Goal: Task Accomplishment & Management: Manage account settings

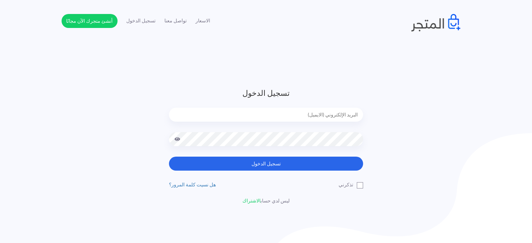
click at [204, 99] on h3 "تسجيل الدخول" at bounding box center [266, 93] width 194 height 12
click at [284, 122] on div at bounding box center [266, 120] width 194 height 24
click at [287, 114] on input "email" at bounding box center [266, 115] width 194 height 14
type input "diaraest2024@gmail.com"
click at [169, 157] on button "تسجيل الدخول" at bounding box center [266, 164] width 194 height 14
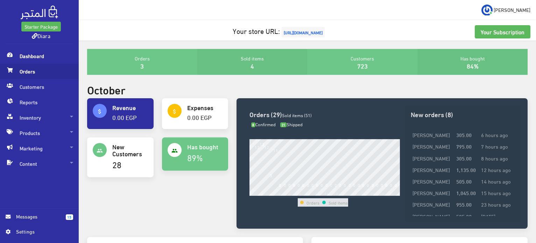
click at [12, 69] on icon at bounding box center [10, 70] width 6 height 5
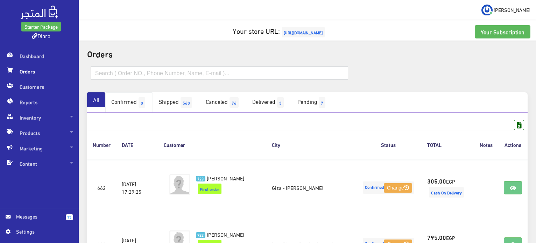
click at [127, 100] on link "Confirmed 8" at bounding box center [129, 102] width 48 height 20
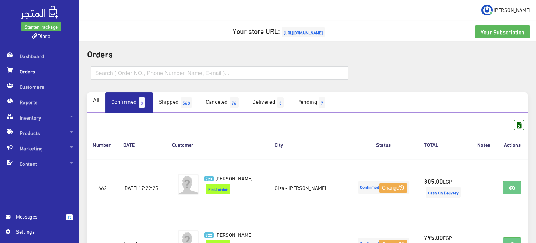
scroll to position [105, 0]
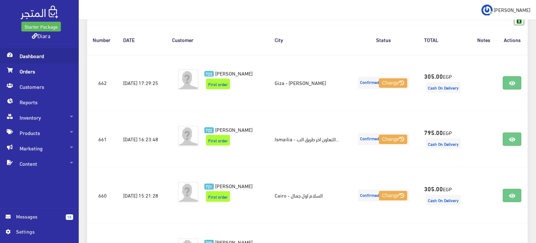
click at [38, 58] on span "Dashboard" at bounding box center [39, 55] width 67 height 15
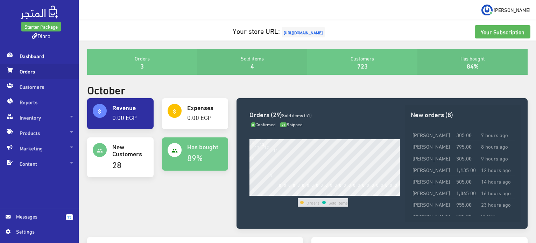
click at [21, 69] on span "Orders" at bounding box center [39, 71] width 67 height 15
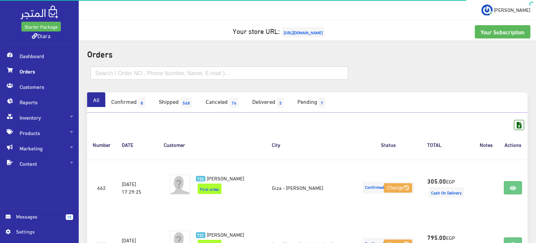
drag, startPoint x: 112, startPoint y: 72, endPoint x: 116, endPoint y: 81, distance: 9.5
click at [112, 72] on input "text" at bounding box center [219, 72] width 257 height 13
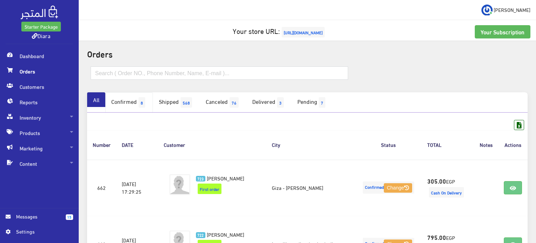
click at [118, 98] on link "Confirmed 8" at bounding box center [129, 102] width 48 height 20
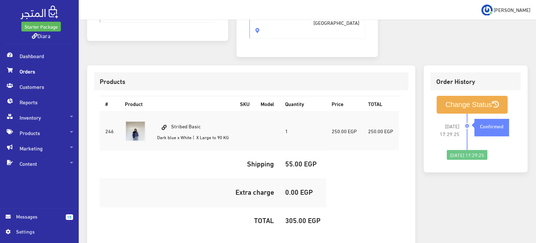
scroll to position [198, 0]
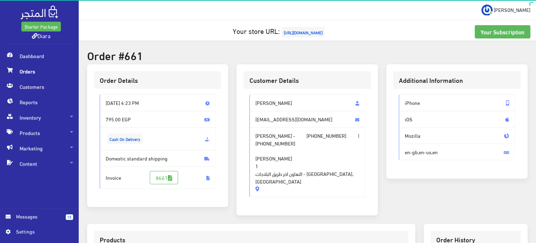
scroll to position [210, 0]
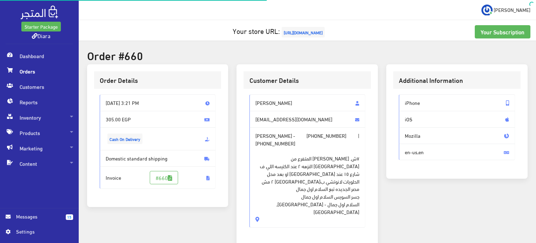
scroll to position [140, 0]
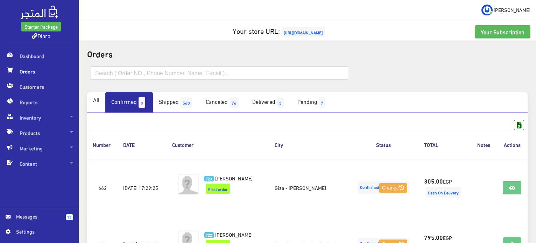
click at [529, 70] on div at bounding box center [307, 76] width 449 height 31
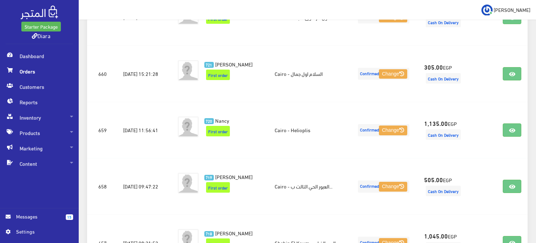
scroll to position [233, 0]
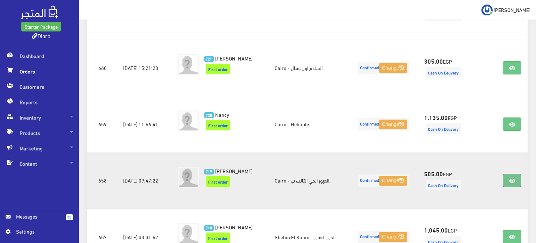
drag, startPoint x: 512, startPoint y: 130, endPoint x: 513, endPoint y: 179, distance: 48.3
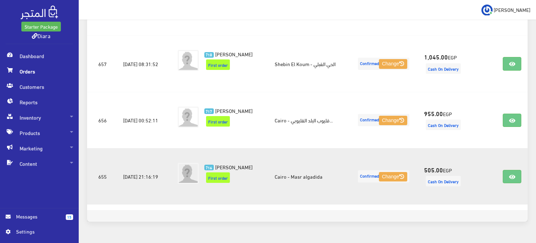
scroll to position [407, 0]
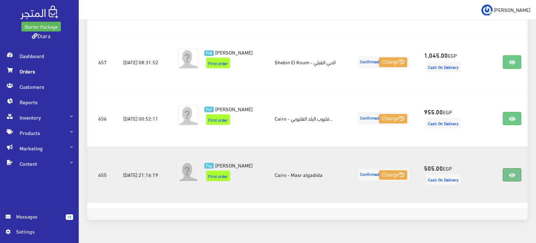
click at [519, 175] on link at bounding box center [511, 174] width 18 height 13
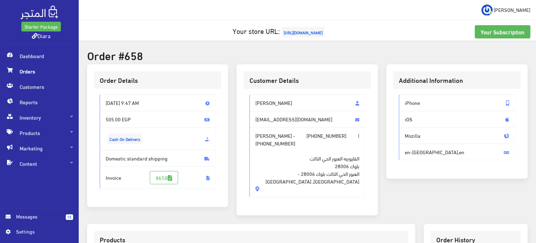
scroll to position [198, 0]
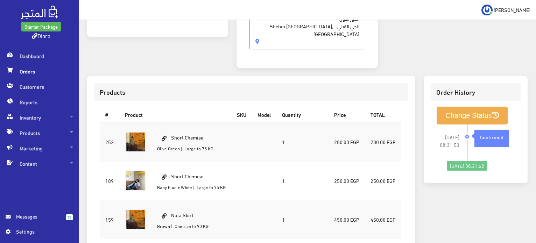
scroll to position [210, 0]
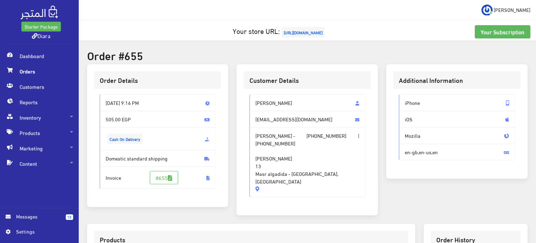
click at [282, 33] on span "[URL][DOMAIN_NAME]" at bounding box center [302, 32] width 43 height 10
click at [57, 120] on span "Inventory" at bounding box center [39, 117] width 67 height 15
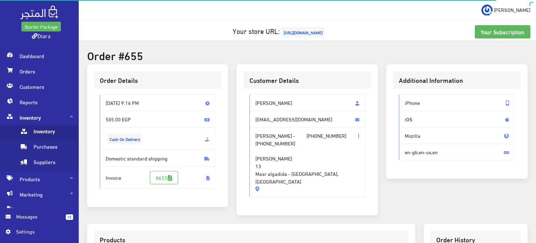
click at [53, 136] on span "Inventory" at bounding box center [46, 132] width 53 height 15
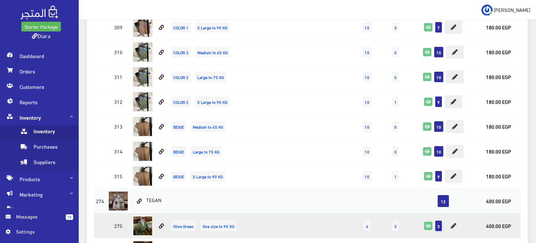
scroll to position [839, 0]
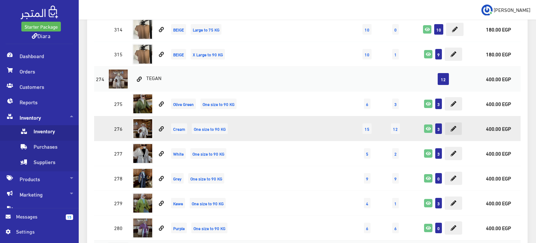
click at [452, 122] on button at bounding box center [452, 128] width 17 height 13
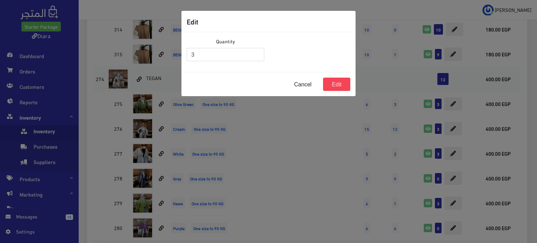
drag, startPoint x: 195, startPoint y: 56, endPoint x: 153, endPoint y: 47, distance: 43.6
click at [152, 47] on div "Edit Quantity 3 Cancel Edit" at bounding box center [268, 121] width 537 height 243
type input "1"
click at [332, 88] on button "Edit" at bounding box center [336, 84] width 27 height 13
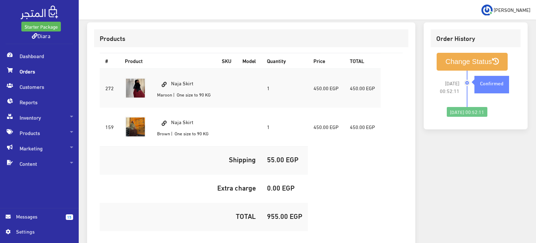
scroll to position [210, 0]
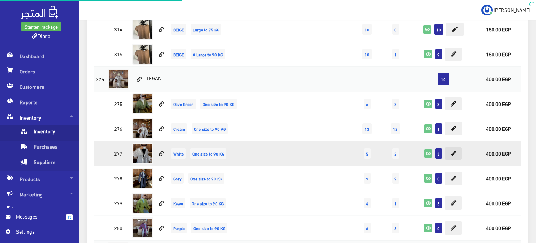
scroll to position [839, 0]
click at [458, 156] on button at bounding box center [452, 153] width 17 height 13
type input "3"
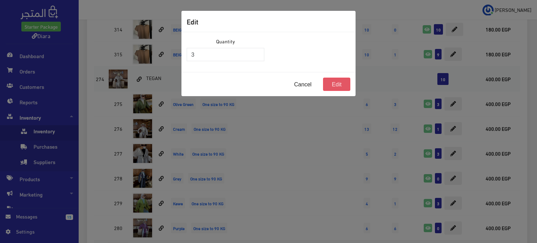
click at [330, 88] on button "Edit" at bounding box center [336, 84] width 27 height 13
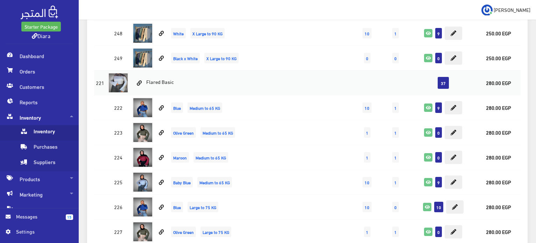
scroll to position [1888, 0]
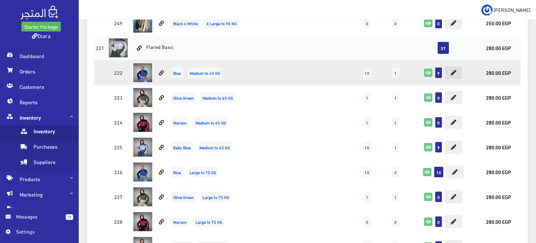
click at [458, 72] on button at bounding box center [452, 72] width 17 height 13
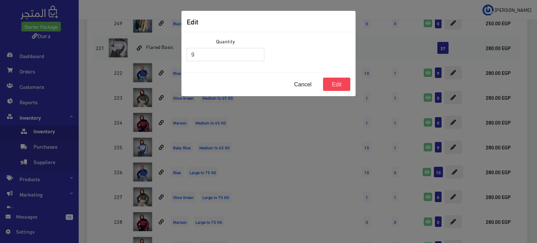
drag, startPoint x: 207, startPoint y: 58, endPoint x: 192, endPoint y: 55, distance: 15.7
click at [192, 55] on input "9" at bounding box center [226, 54] width 78 height 13
click at [311, 86] on button "Cancel" at bounding box center [302, 84] width 35 height 13
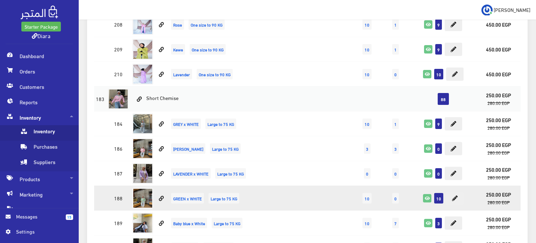
scroll to position [2588, 0]
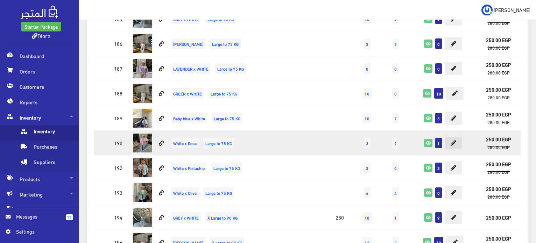
click at [446, 136] on button at bounding box center [452, 142] width 17 height 13
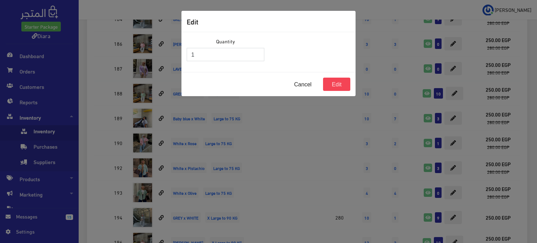
drag, startPoint x: 222, startPoint y: 57, endPoint x: 130, endPoint y: 32, distance: 95.4
click at [129, 32] on div "Edit Quantity 1 Cancel Edit" at bounding box center [268, 121] width 537 height 243
type input "0"
click at [335, 80] on button "Edit" at bounding box center [336, 84] width 27 height 13
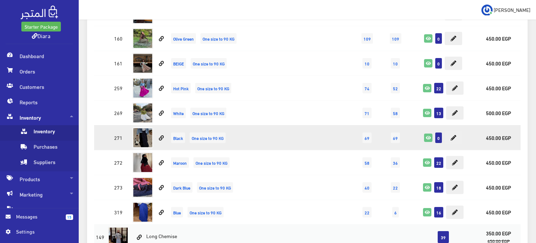
scroll to position [3427, 0]
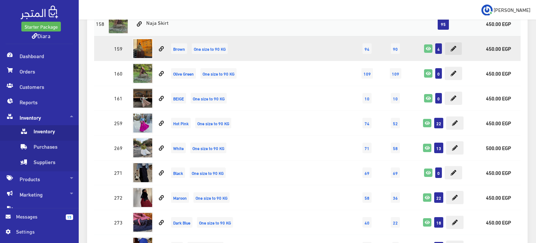
click at [457, 42] on button at bounding box center [452, 48] width 17 height 13
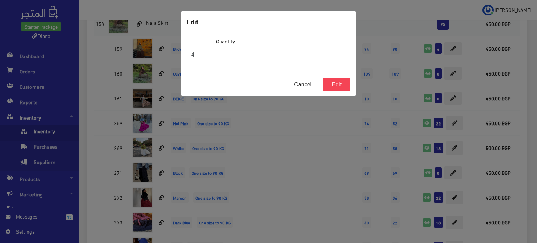
click at [185, 52] on div "Quantity 4" at bounding box center [226, 51] width 86 height 29
type input "0"
click at [336, 81] on button "Edit" at bounding box center [336, 84] width 27 height 13
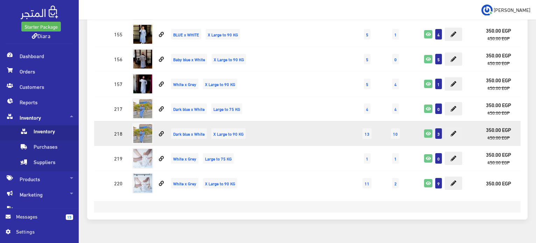
scroll to position [3818, 0]
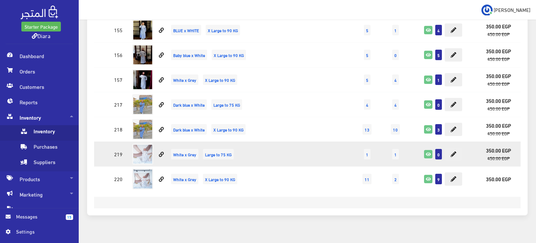
click at [348, 142] on td at bounding box center [340, 154] width 26 height 25
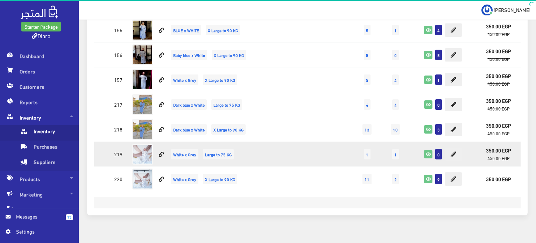
click at [349, 142] on td at bounding box center [340, 154] width 26 height 25
